Goal: Task Accomplishment & Management: Use online tool/utility

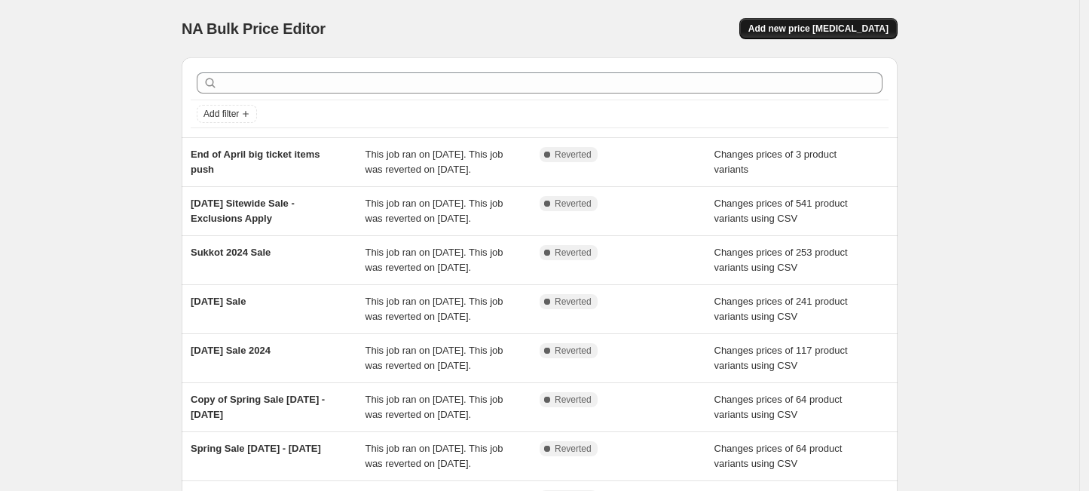
click at [811, 26] on span "Add new price change job" at bounding box center [818, 29] width 140 height 12
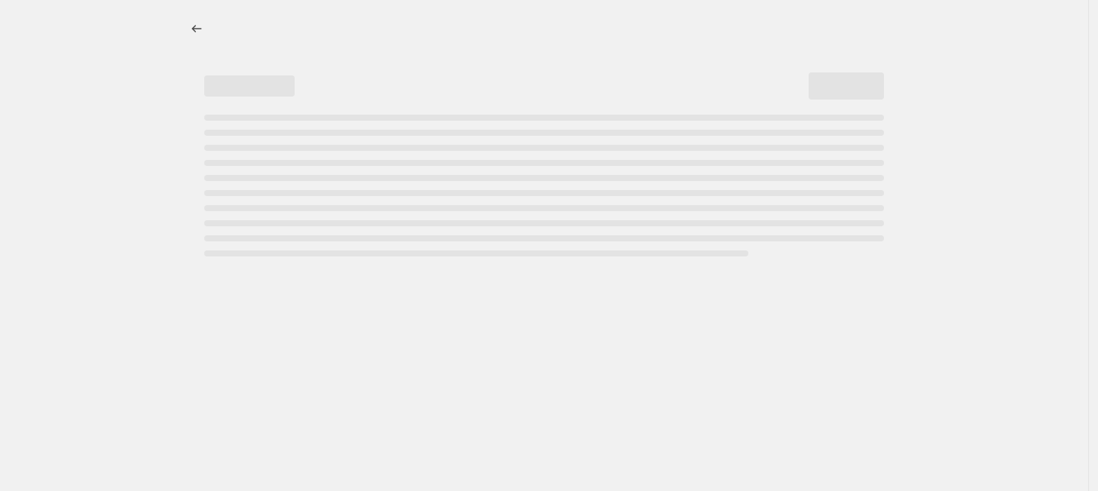
select select "percentage"
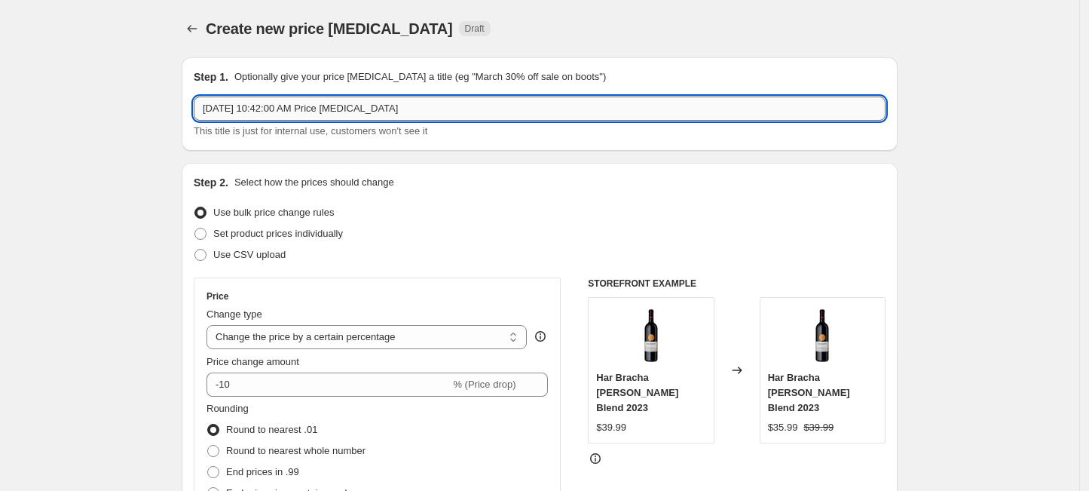
click at [295, 110] on input "Aug 15, 2025, 10:42:00 AM Price change job" at bounding box center [540, 108] width 692 height 24
type input "Rosh Hashanah 2025"
click at [277, 255] on span "Use CSV upload" at bounding box center [249, 254] width 72 height 11
click at [195, 249] on input "Use CSV upload" at bounding box center [194, 249] width 1 height 1
radio input "true"
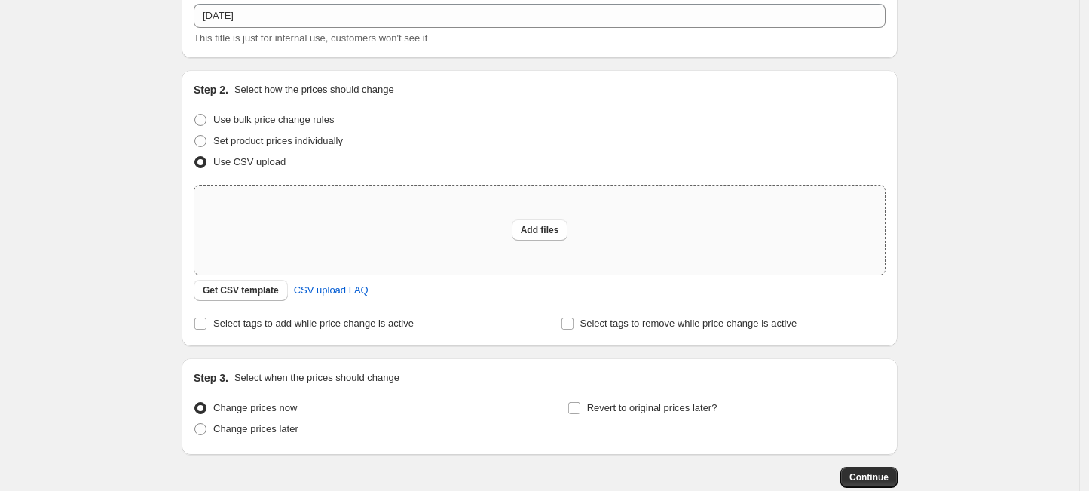
scroll to position [94, 0]
click at [264, 289] on span "Get CSV template" at bounding box center [241, 289] width 76 height 12
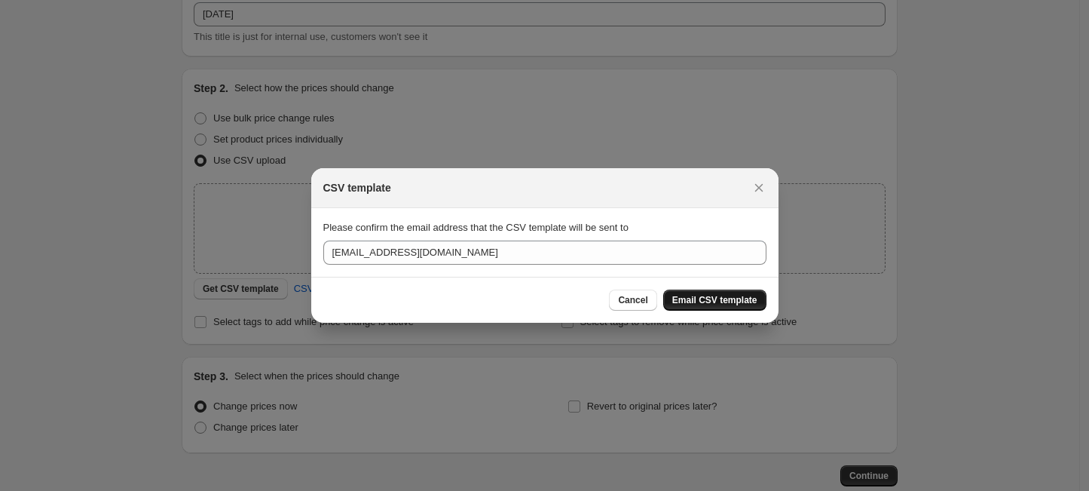
click at [726, 300] on span "Email CSV template" at bounding box center [714, 300] width 85 height 12
